Goal: Information Seeking & Learning: Find contact information

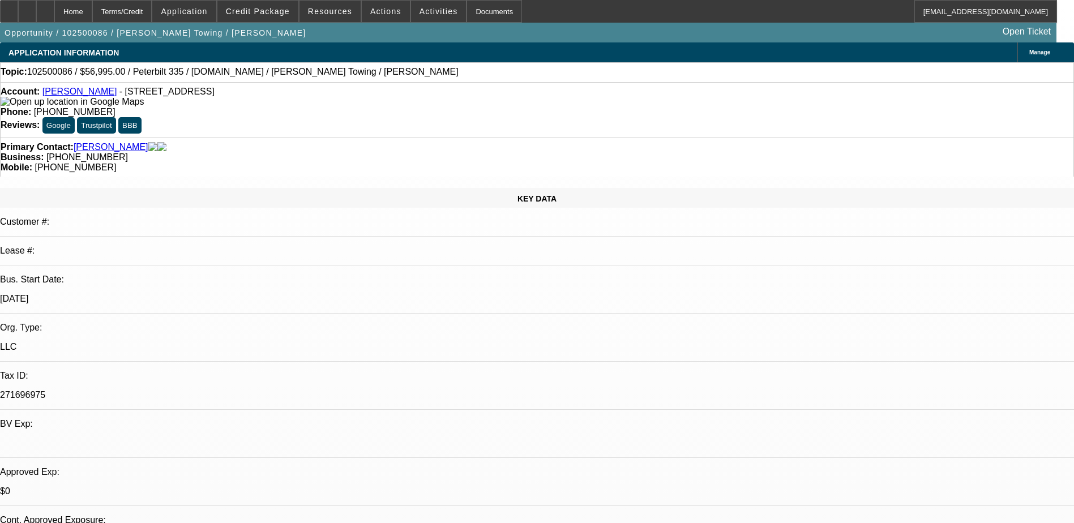
select select "0"
select select "2"
select select "0.1"
select select "4"
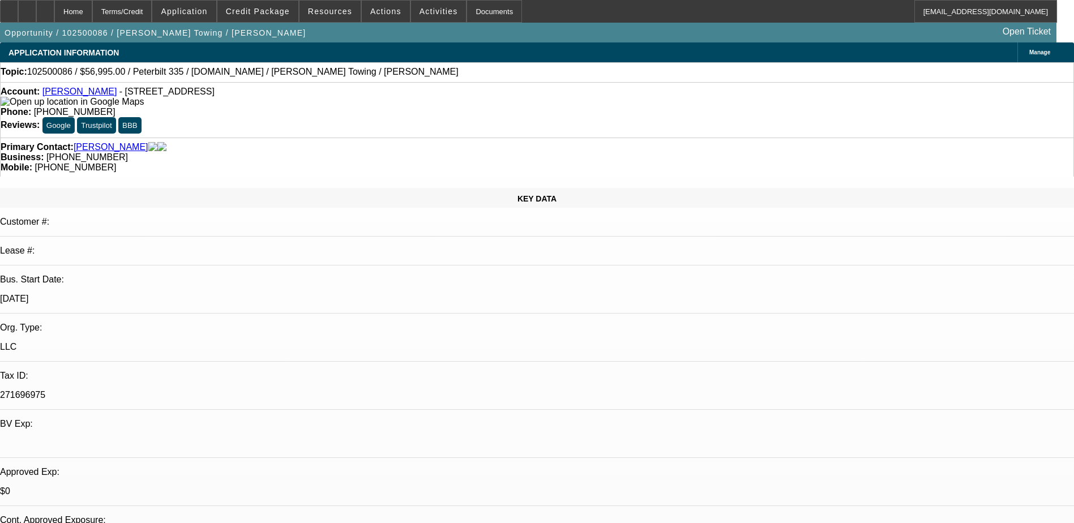
scroll to position [170, 0]
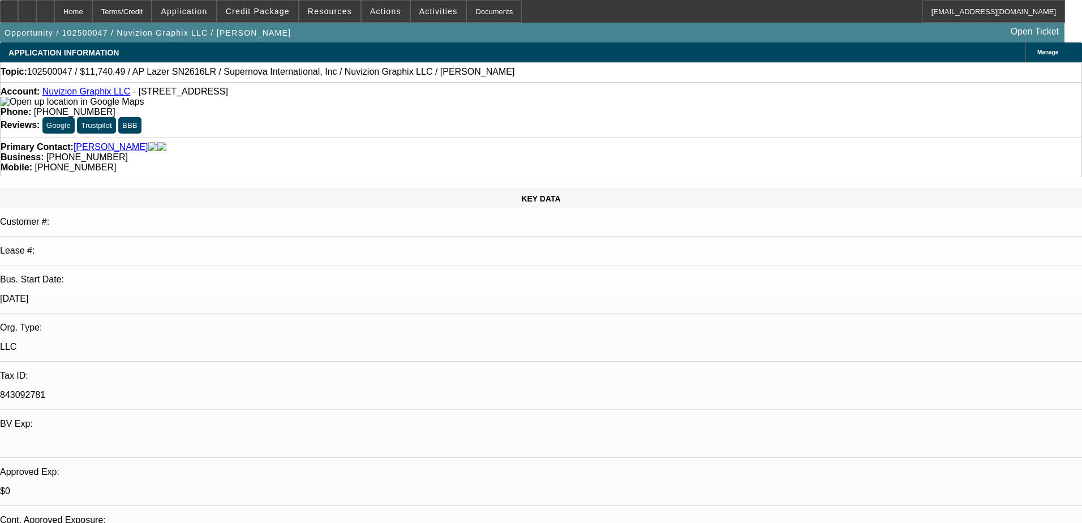
select select "0"
select select "0.1"
select select "5"
select select "0"
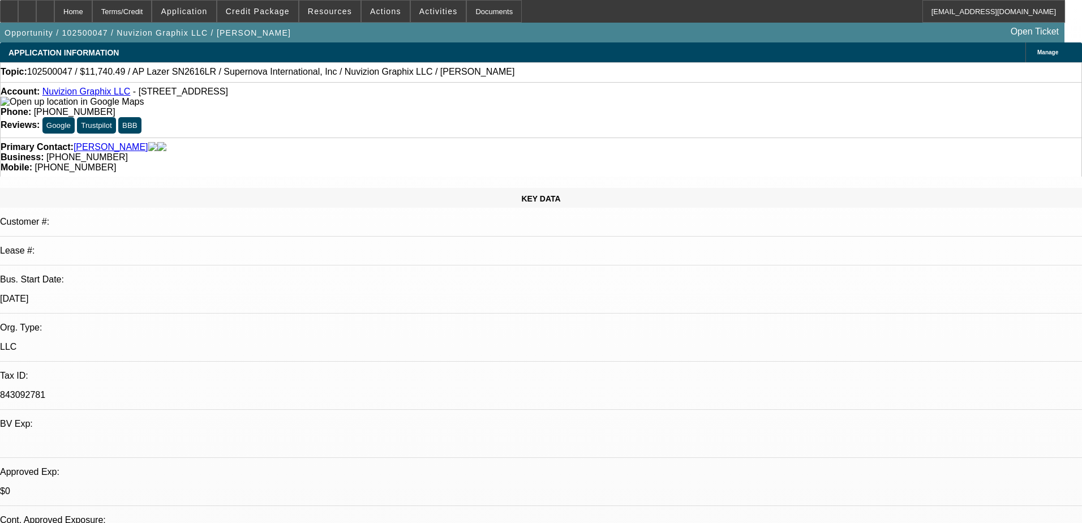
select select "0"
select select "0.1"
select select "5"
select select "0"
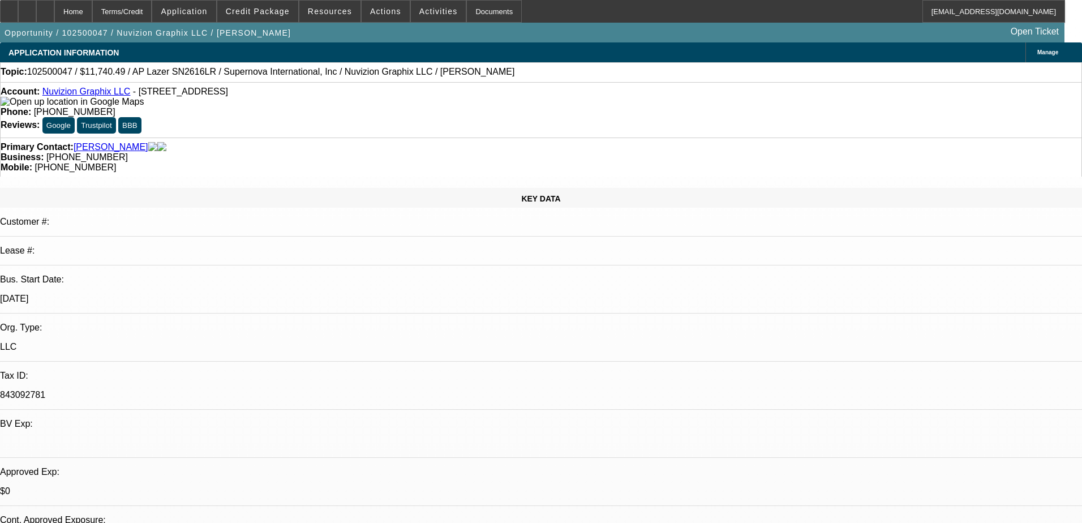
select select "0.1"
select select "6"
select select "0"
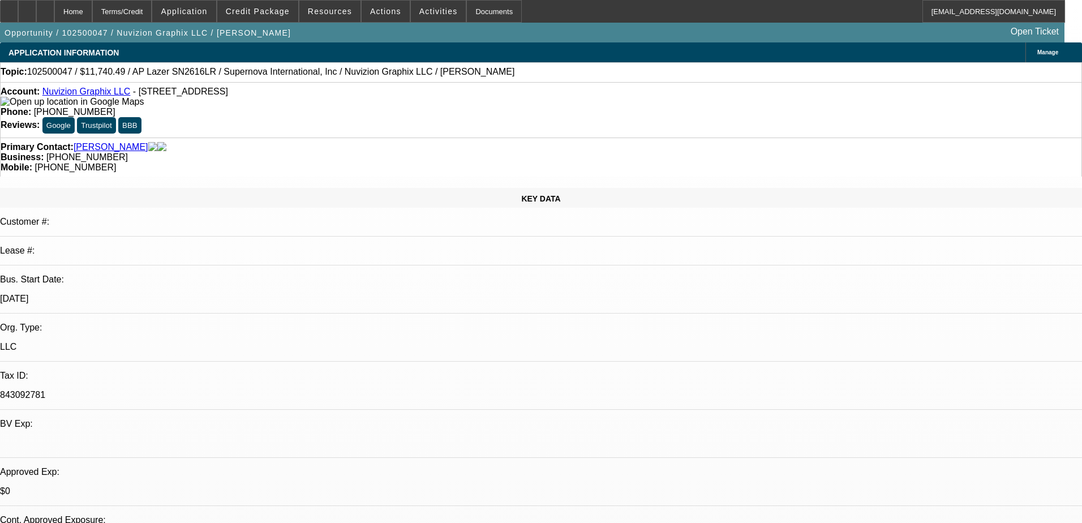
select select "6"
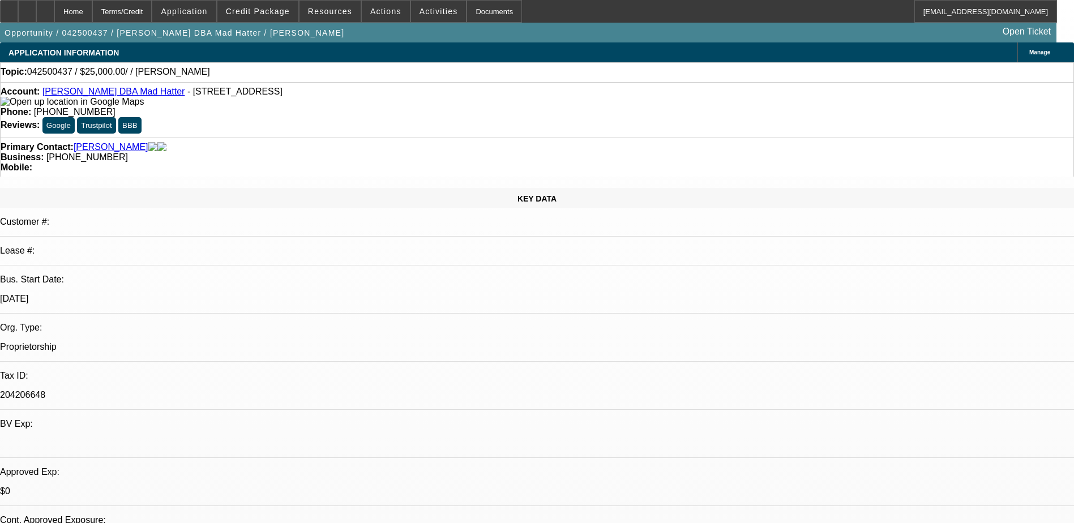
select select "0"
select select "2"
select select "0.1"
select select "1"
select select "2"
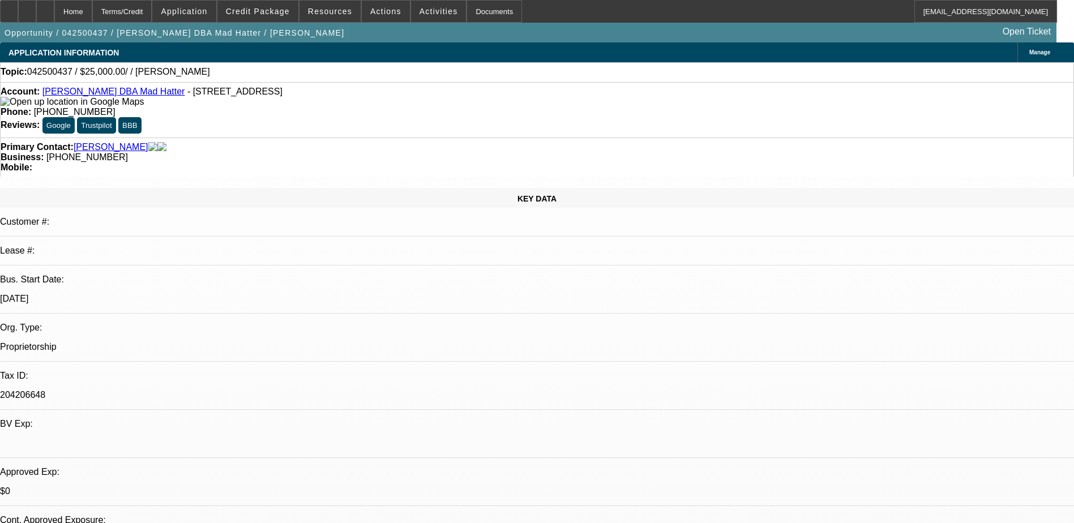
select select "4"
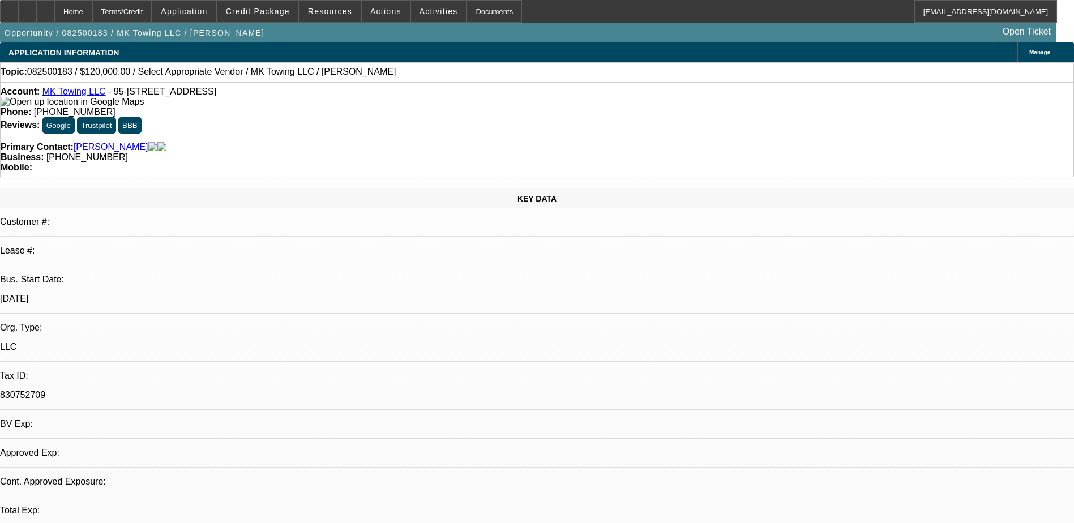
select select "0"
select select "1"
select select "3"
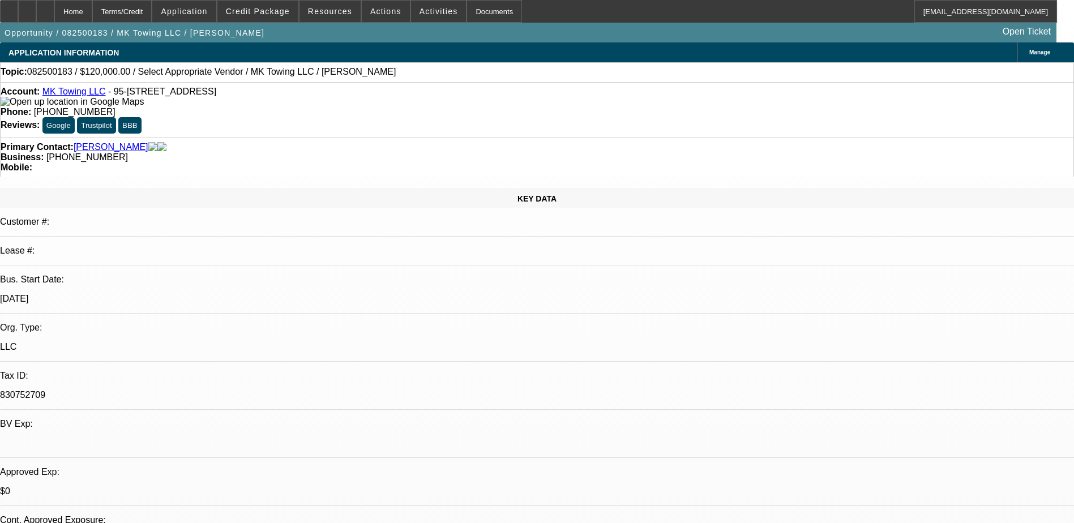
select select "6"
drag, startPoint x: 685, startPoint y: 134, endPoint x: 363, endPoint y: 156, distance: 322.8
drag, startPoint x: 363, startPoint y: 156, endPoint x: 337, endPoint y: 122, distance: 42.8
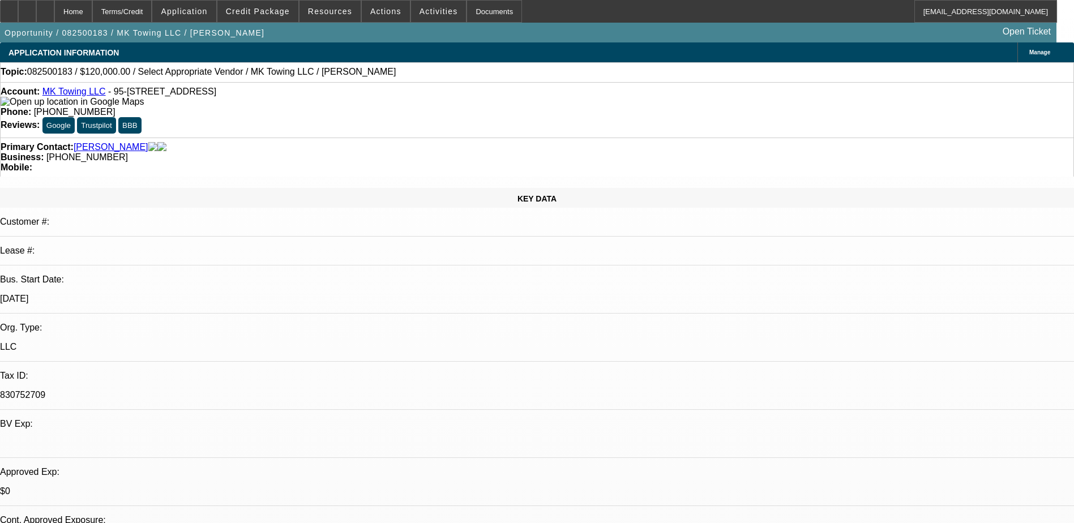
click at [337, 142] on div "Primary Contact: Kekua, Matthew" at bounding box center [537, 147] width 1072 height 10
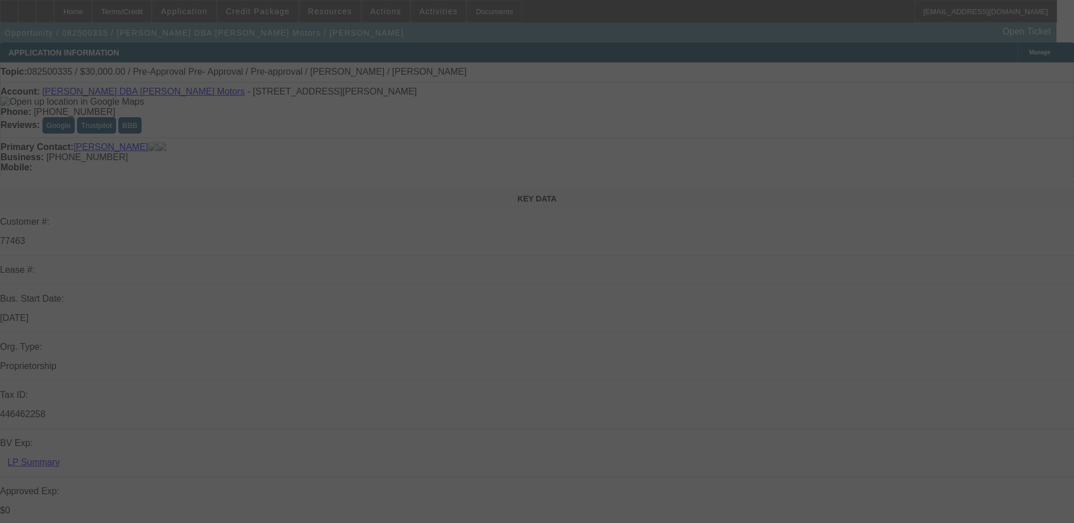
select select "0"
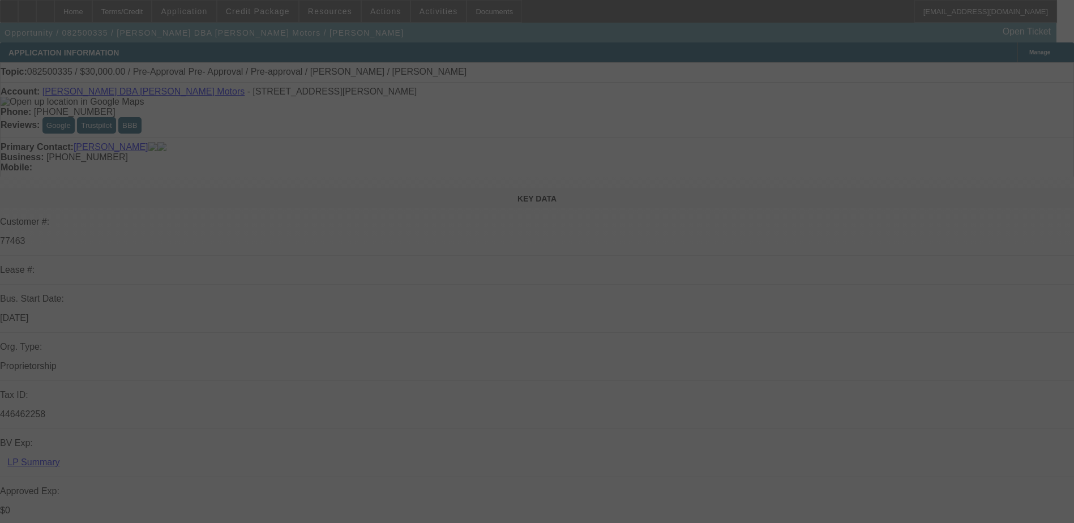
select select "0"
select select "2"
select select "0"
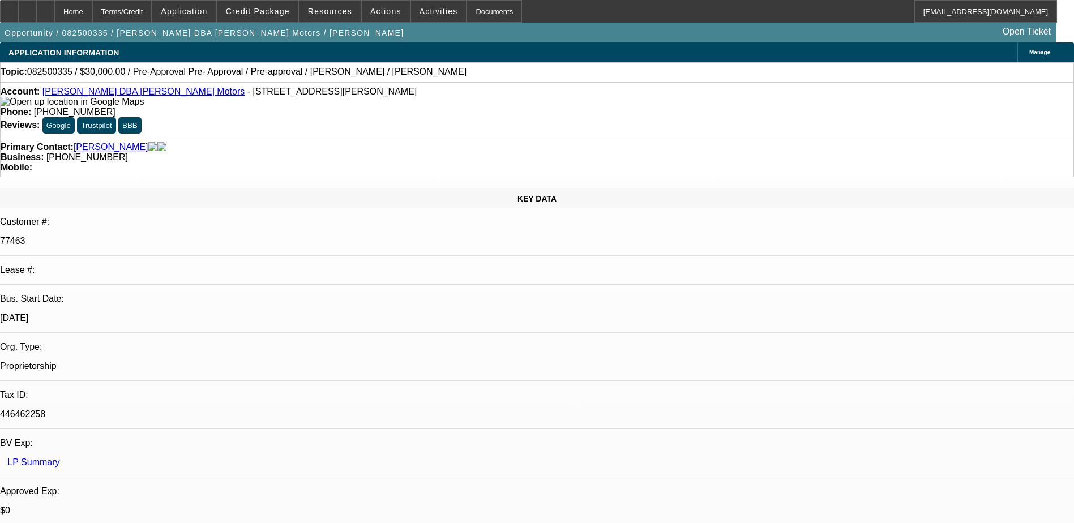
select select "1"
select select "6"
select select "1"
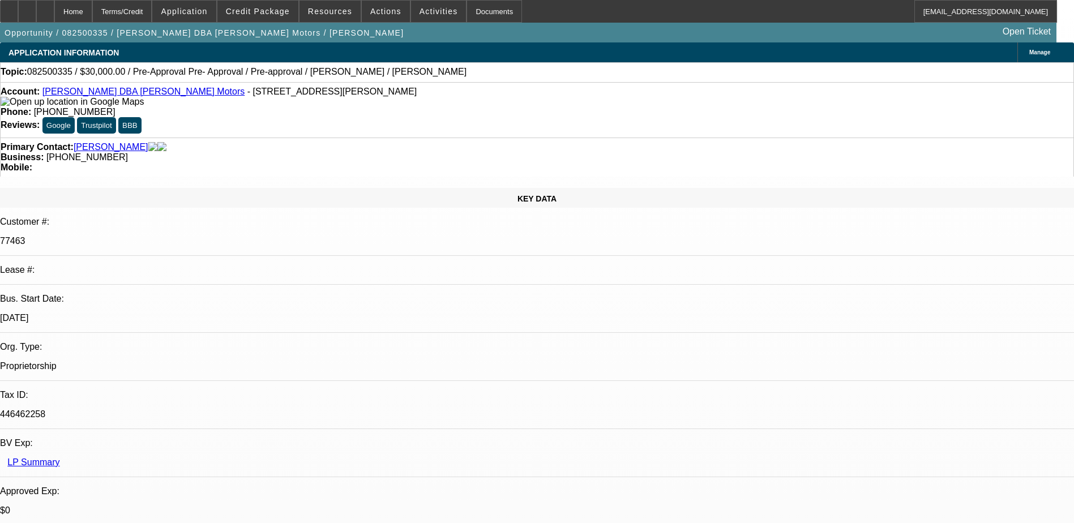
select select "6"
select select "1"
select select "2"
select select "6"
drag, startPoint x: 435, startPoint y: 97, endPoint x: 394, endPoint y: 94, distance: 40.8
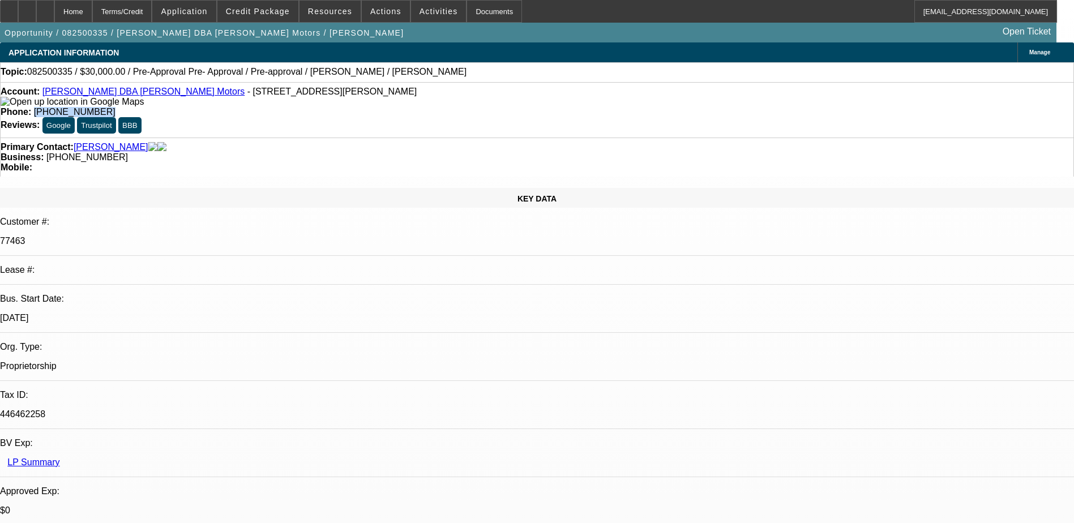
click at [394, 107] on div "Phone: (405) 314-4382" at bounding box center [537, 112] width 1072 height 10
drag, startPoint x: 394, startPoint y: 94, endPoint x: 438, endPoint y: 93, distance: 43.6
copy span "(405) 314-4382"
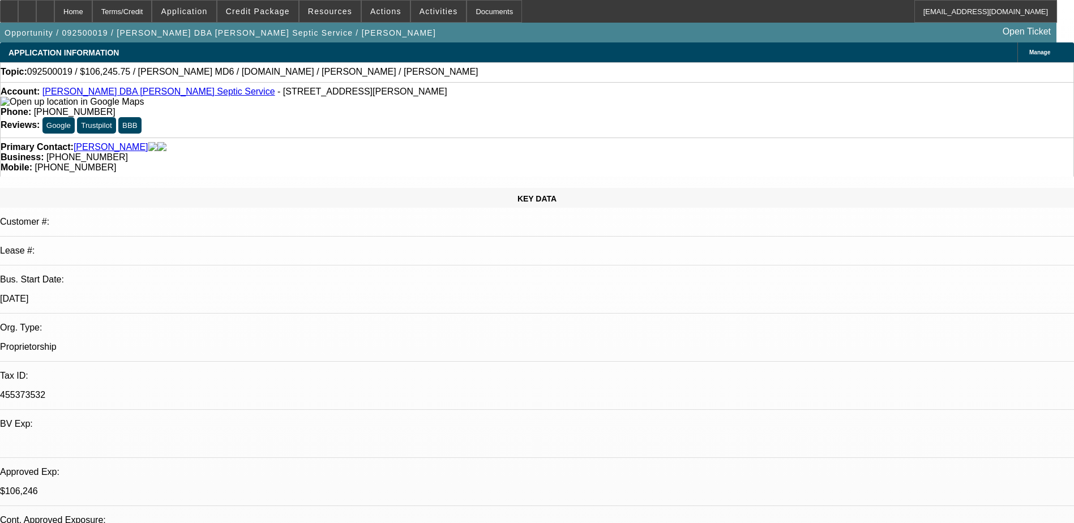
select select "0"
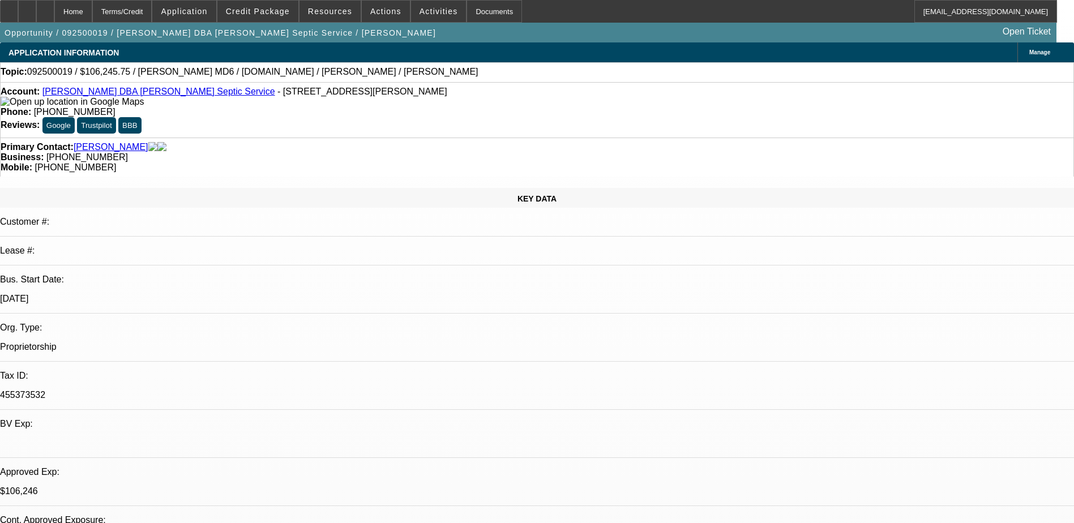
select select "0"
select select "0.15"
select select "2"
select select "0.1"
select select "2"
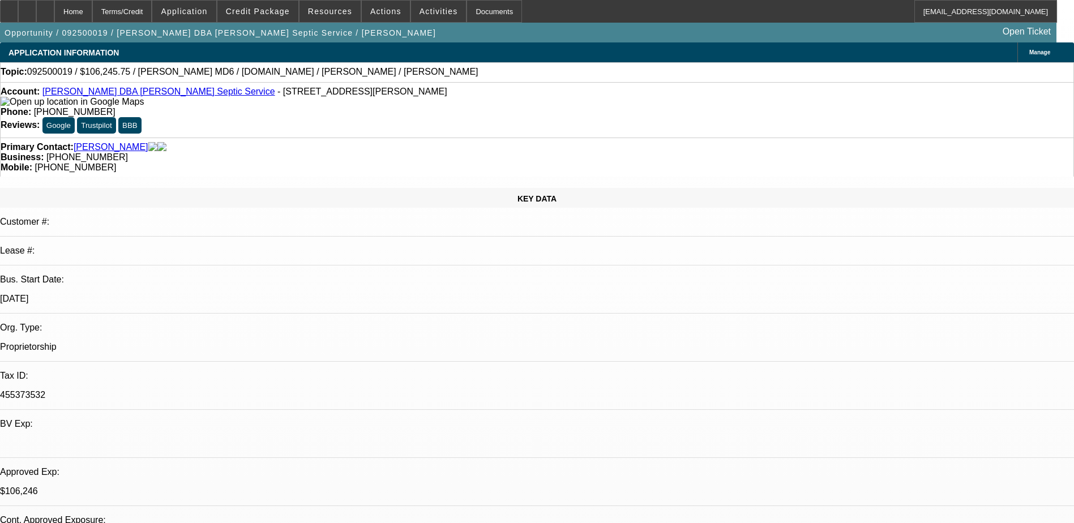
select select "0.1"
select select "1"
select select "3"
select select "6"
select select "1"
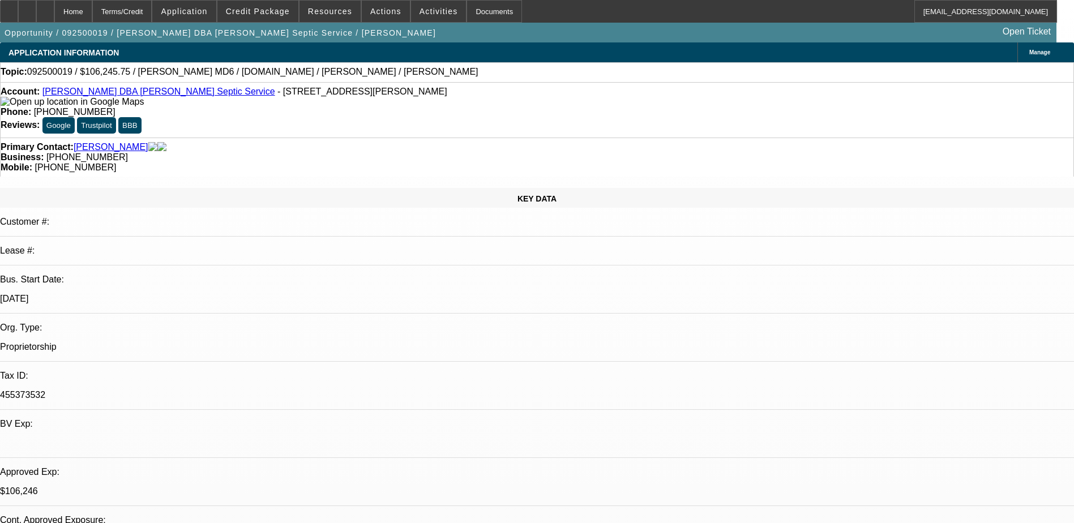
select select "3"
select select "6"
select select "1"
select select "2"
select select "4"
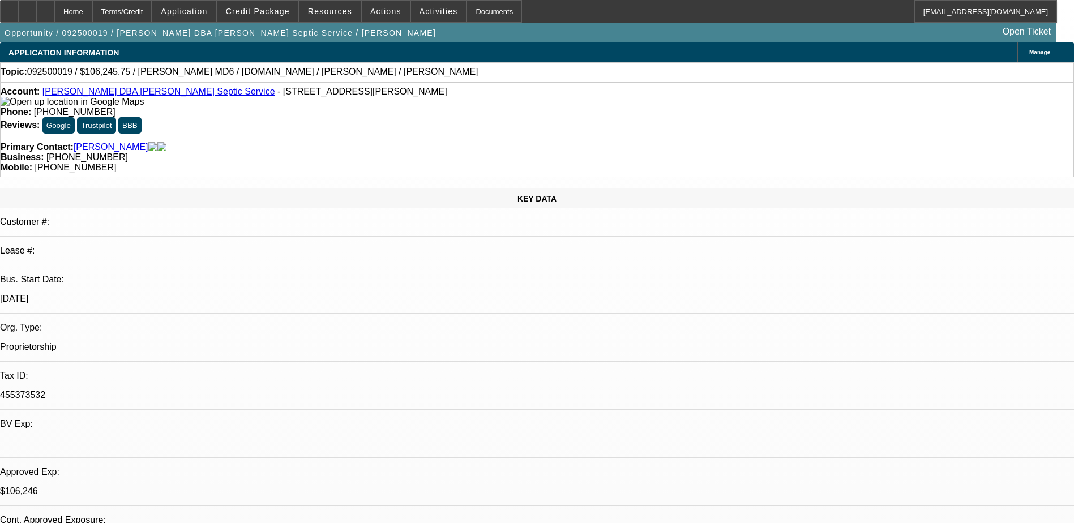
select select "1"
select select "2"
select select "4"
click at [111, 93] on link "Charles Currin DBA Currin's Septic Service" at bounding box center [158, 92] width 233 height 10
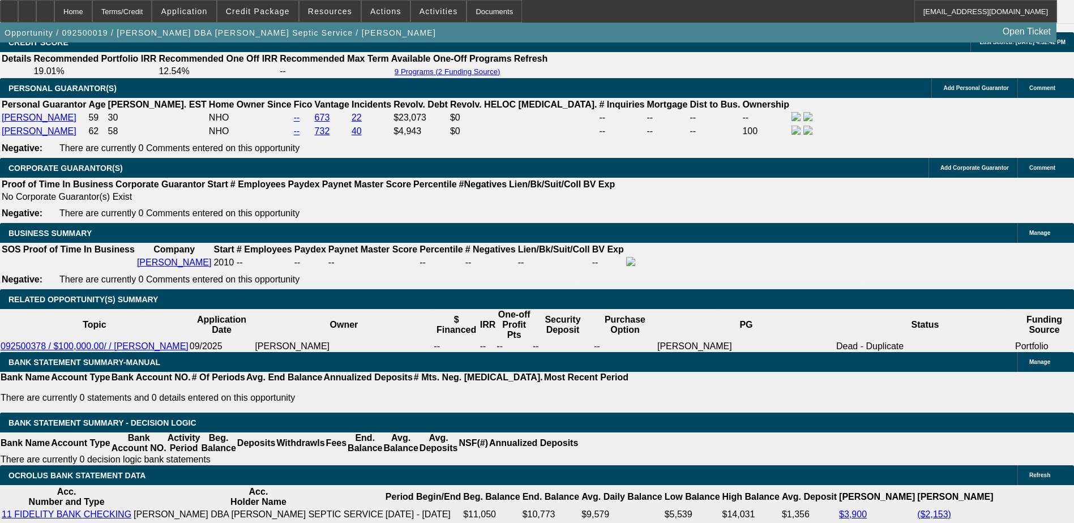
scroll to position [1698, 0]
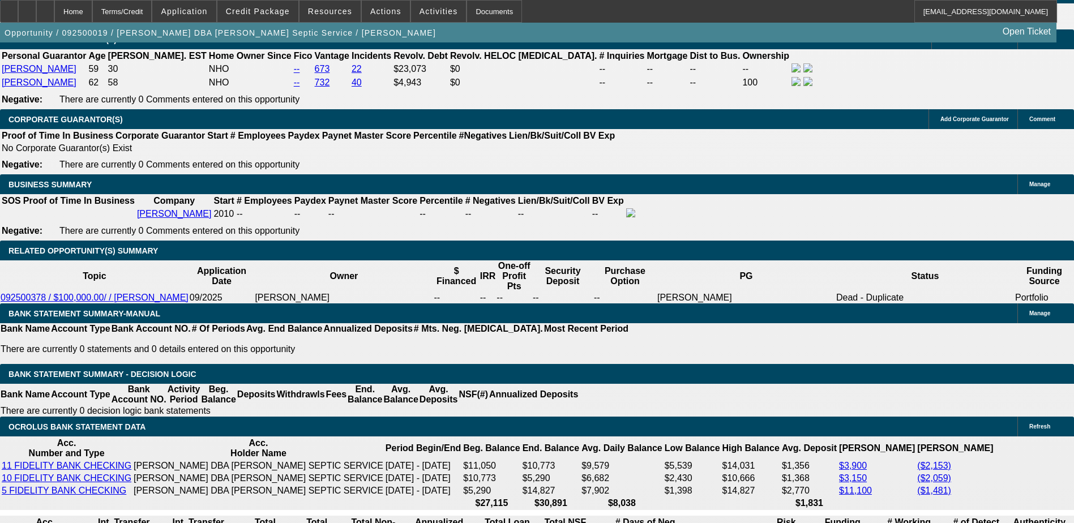
drag, startPoint x: 524, startPoint y: 272, endPoint x: 571, endPoint y: 272, distance: 47.0
drag, startPoint x: 571, startPoint y: 273, endPoint x: 539, endPoint y: 271, distance: 32.3
drag, startPoint x: 539, startPoint y: 271, endPoint x: 549, endPoint y: 272, distance: 10.3
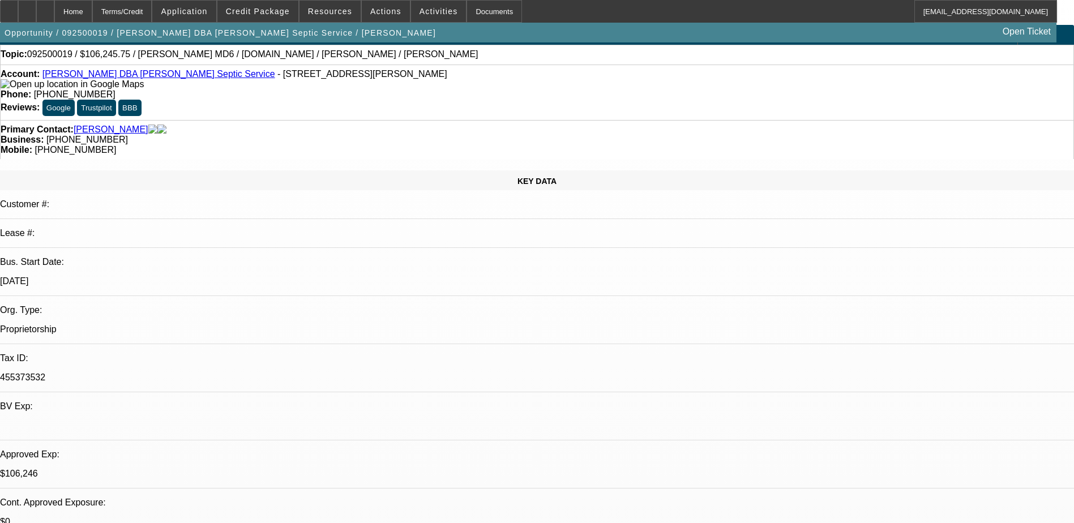
scroll to position [0, 0]
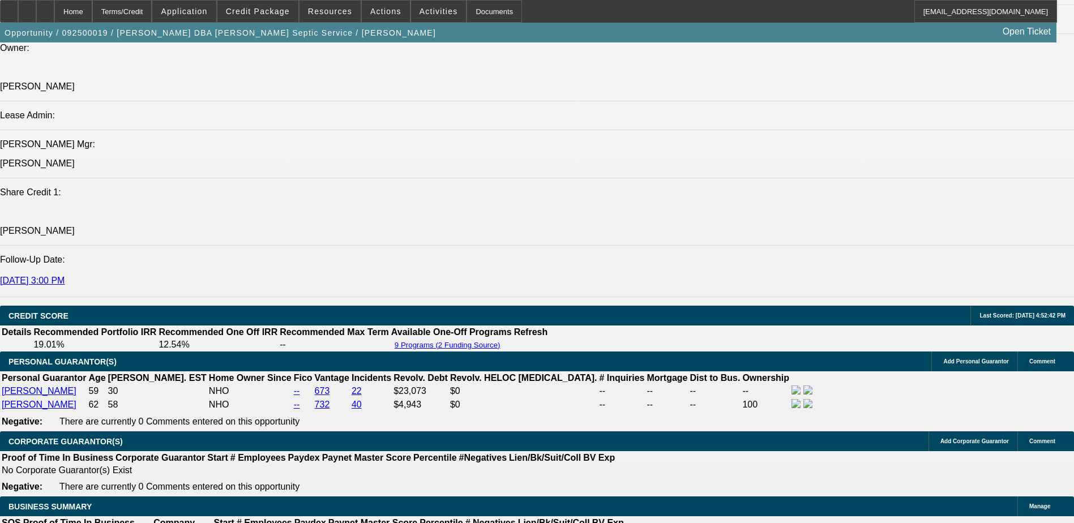
scroll to position [1358, 0]
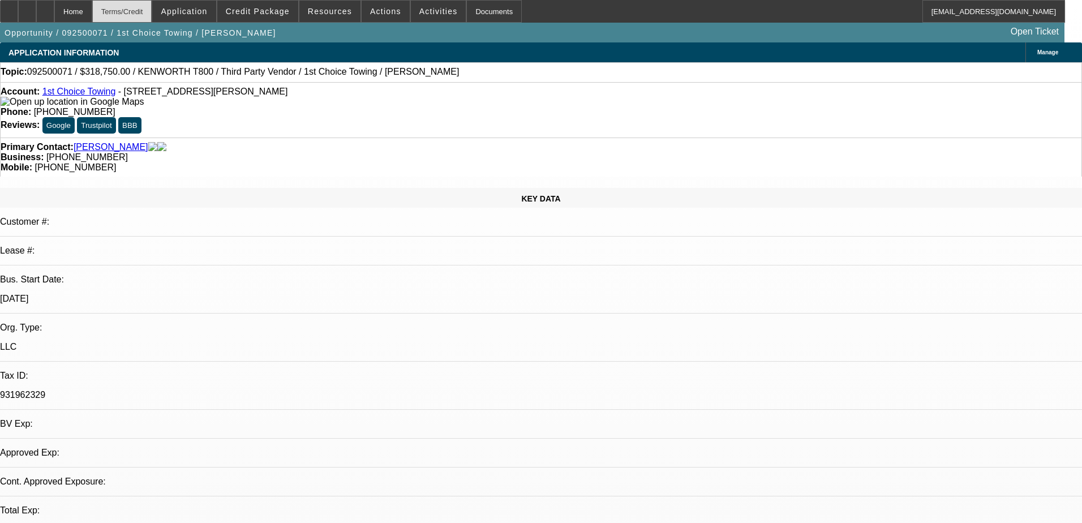
select select "0.15"
select select "2"
select select "0.1"
select select "4"
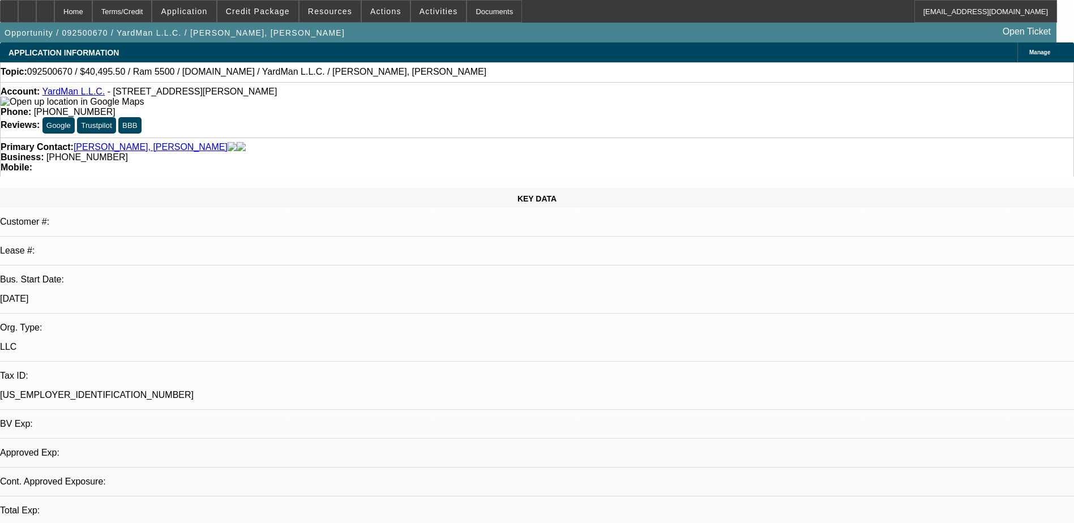
select select "0.1"
select select "2"
select select "0.1"
select select "1"
select select "2"
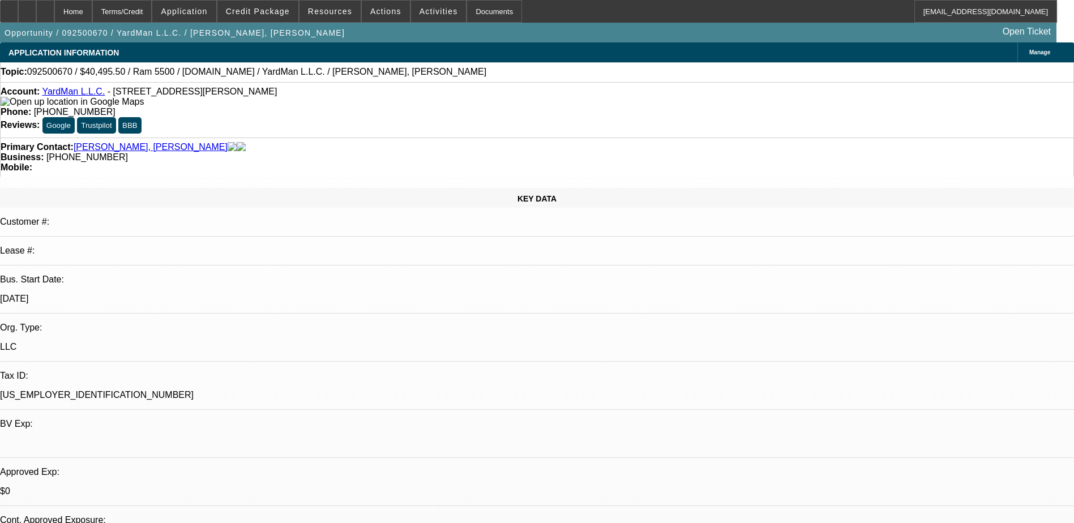
select select "4"
drag, startPoint x: 456, startPoint y: 94, endPoint x: 393, endPoint y: 96, distance: 63.4
click at [393, 107] on div "Phone: [PHONE_NUMBER]" at bounding box center [537, 112] width 1072 height 10
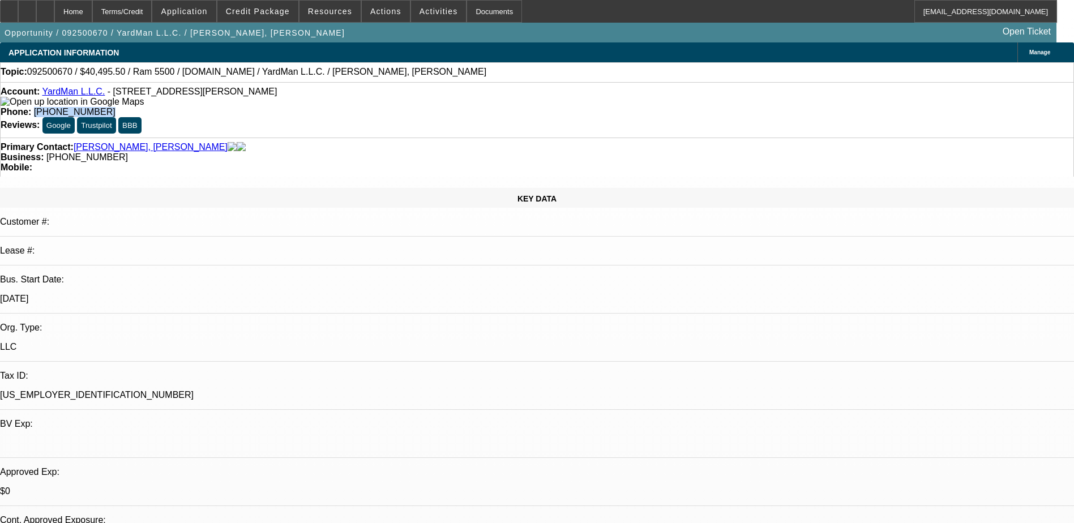
drag, startPoint x: 393, startPoint y: 96, endPoint x: 432, endPoint y: 90, distance: 40.0
copy span "[PHONE_NUMBER]"
click at [348, 96] on div "Account: YardMan L.L.C. - [STREET_ADDRESS][PERSON_NAME]" at bounding box center [537, 97] width 1072 height 20
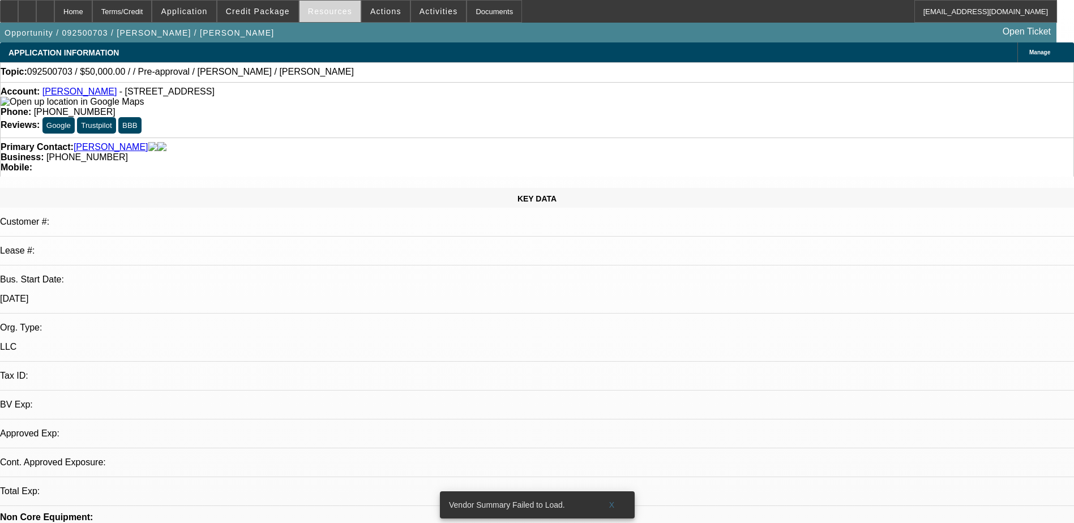
select select "0"
select select "2"
select select "0.1"
select select "1"
select select "2"
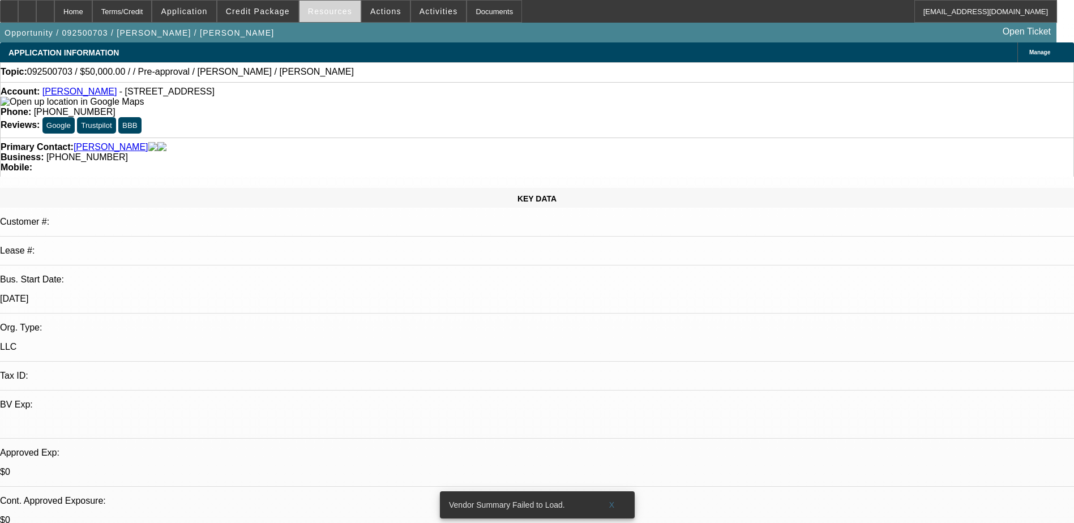
select select "4"
click at [615, 493] on span at bounding box center [612, 504] width 36 height 27
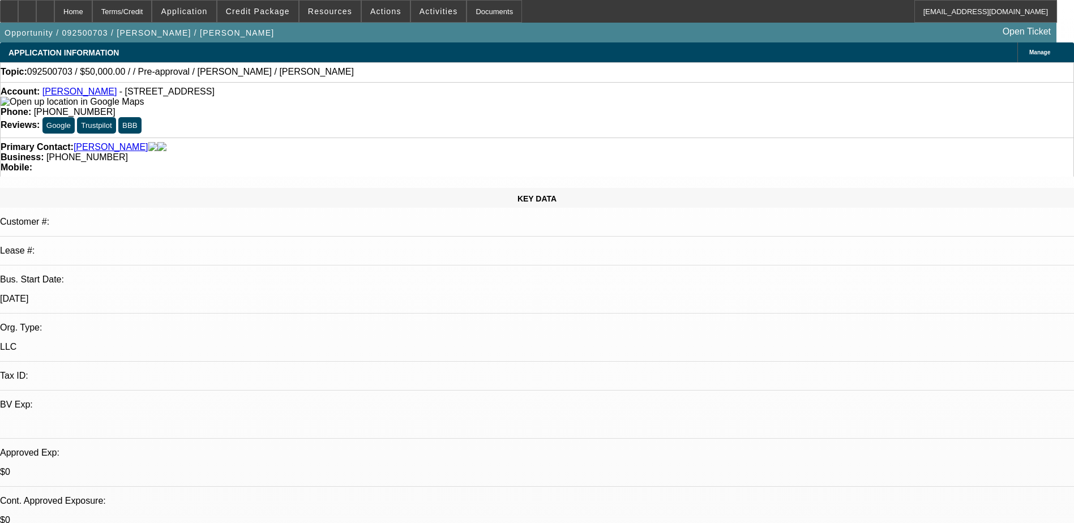
click at [277, 23] on div "Opportunity / 092500703 / Arthur Shane Drapper / Draper, Shane Open Ticket" at bounding box center [528, 33] width 1056 height 20
click at [271, 13] on span "Credit Package" at bounding box center [258, 11] width 64 height 9
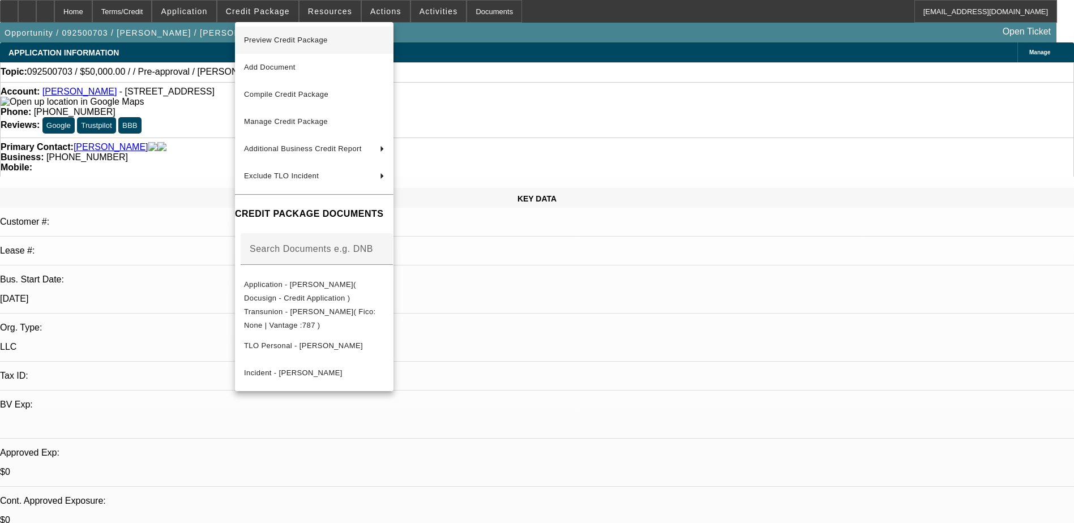
click at [307, 41] on span "Preview Credit Package" at bounding box center [286, 40] width 84 height 8
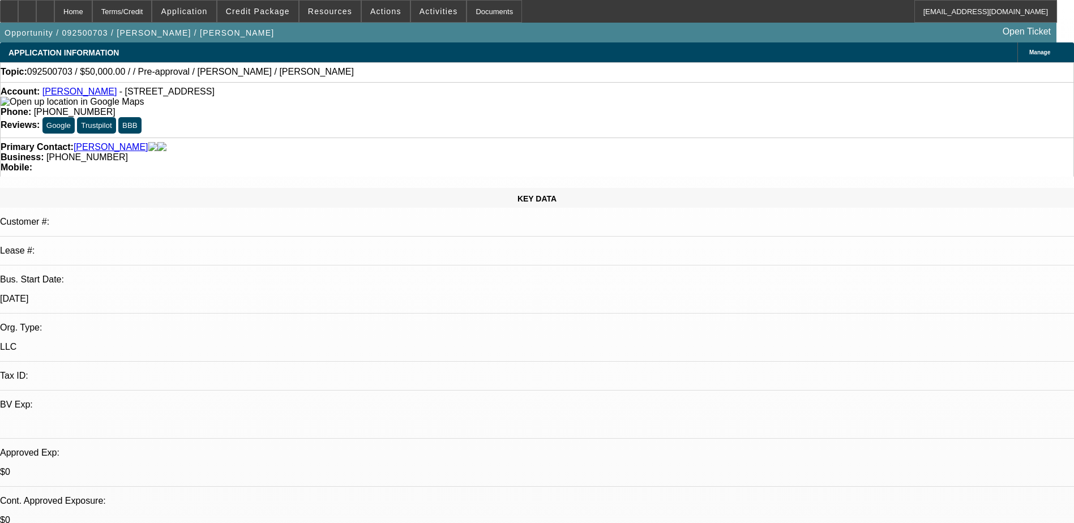
click at [96, 92] on link "Arthur Shane Drapper" at bounding box center [79, 92] width 75 height 10
click at [260, 7] on span "Credit Package" at bounding box center [258, 11] width 64 height 9
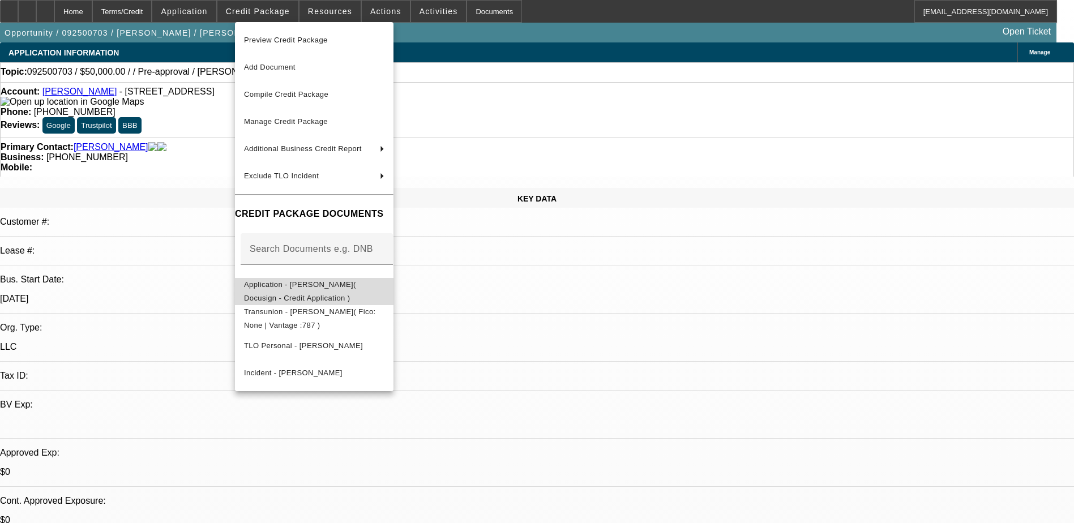
click at [332, 291] on span "Application - Arthur Shane Draper( Docusign - Credit Application )" at bounding box center [300, 291] width 112 height 22
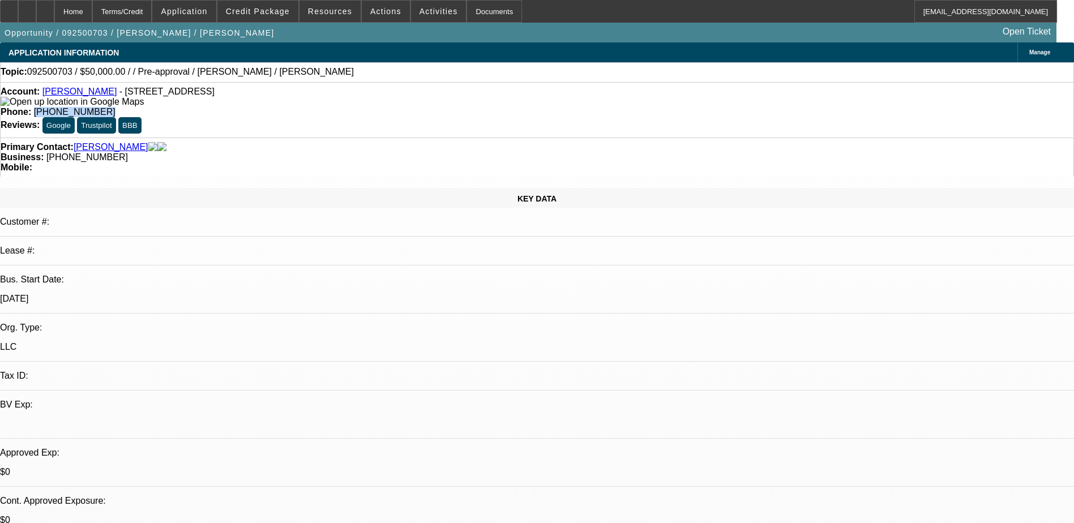
drag, startPoint x: 444, startPoint y: 94, endPoint x: 394, endPoint y: 93, distance: 49.2
click at [394, 107] on div "Phone: (615) 971-5952" at bounding box center [537, 112] width 1072 height 10
drag, startPoint x: 394, startPoint y: 93, endPoint x: 437, endPoint y: 93, distance: 43.0
copy span "(615) 971-5952"
click at [475, 107] on div "Phone: (615) 971-5952" at bounding box center [537, 112] width 1072 height 10
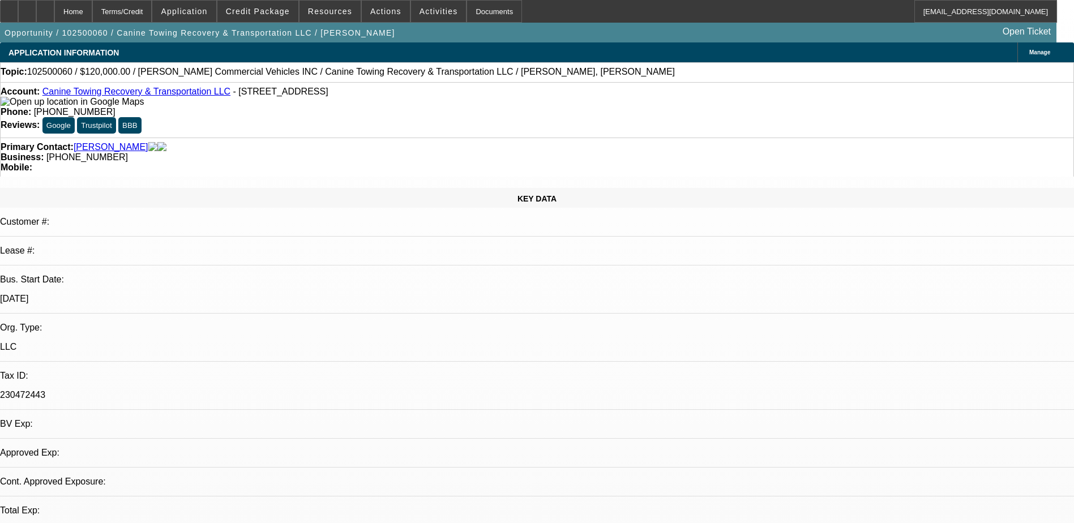
select select "0"
select select "2"
select select "0.1"
select select "4"
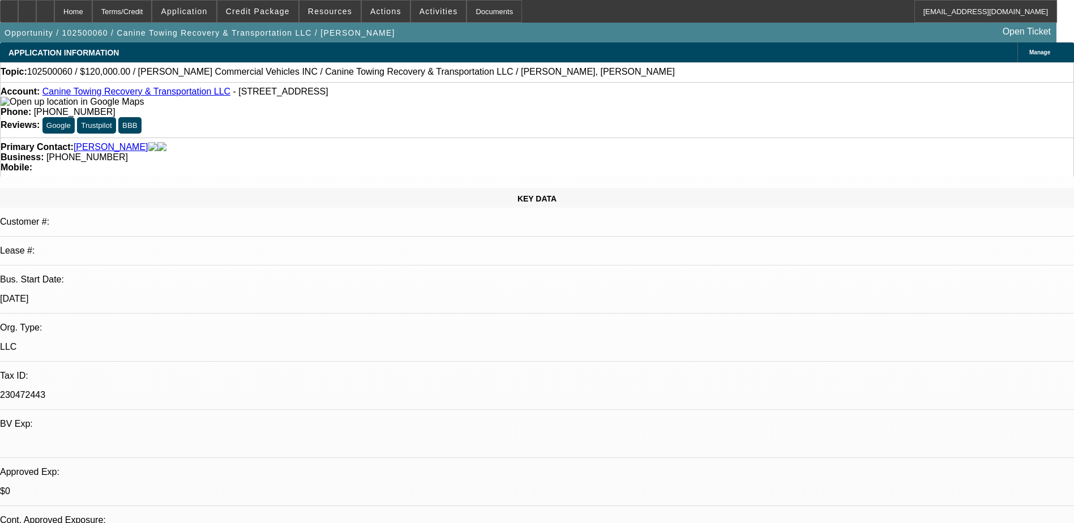
click at [127, 93] on link "Canine Towing Recovery & Transportation LLC" at bounding box center [136, 92] width 188 height 10
